Goal: Task Accomplishment & Management: Manage account settings

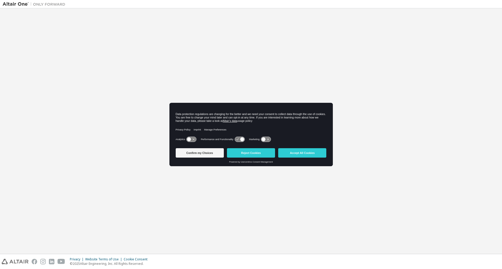
click at [294, 213] on div "Welcome to the Altair One Admin Portal Need Help? Please make sure that you pro…" at bounding box center [251, 131] width 497 height 241
click at [298, 154] on button "Accept All Cookies" at bounding box center [302, 152] width 48 height 9
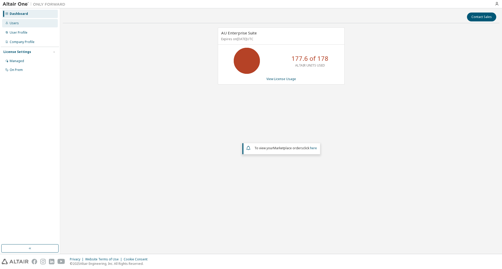
click at [25, 25] on div "Users" at bounding box center [30, 23] width 56 height 8
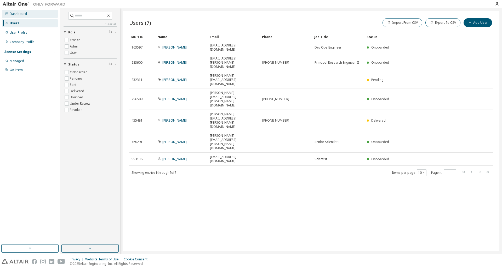
click at [33, 15] on div "Dashboard" at bounding box center [30, 14] width 56 height 8
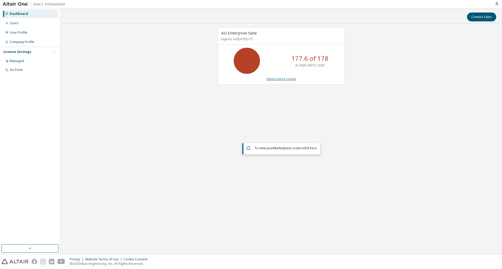
click at [281, 78] on link "View License Usage" at bounding box center [281, 79] width 30 height 4
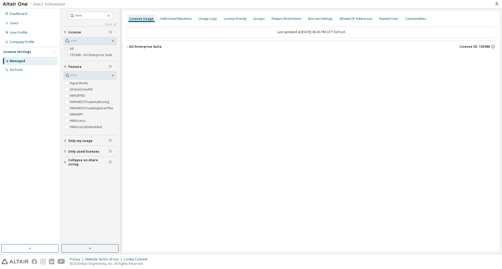
click at [139, 46] on div "AU Enterprise Suite" at bounding box center [145, 47] width 32 height 4
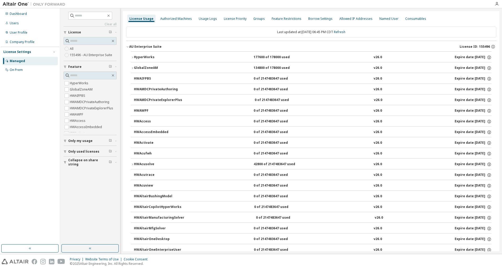
click at [146, 59] on div "HyperWorks" at bounding box center [157, 57] width 47 height 5
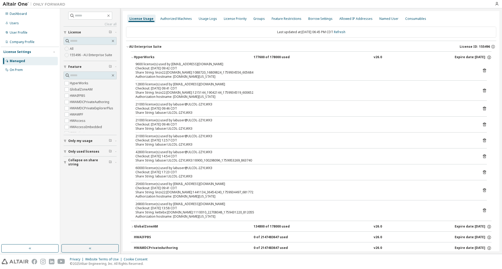
click at [150, 184] on div "25600 license(s) used by linzx22@mg086.internal.ncsa.edu" at bounding box center [304, 184] width 339 height 4
